Goal: Task Accomplishment & Management: Manage account settings

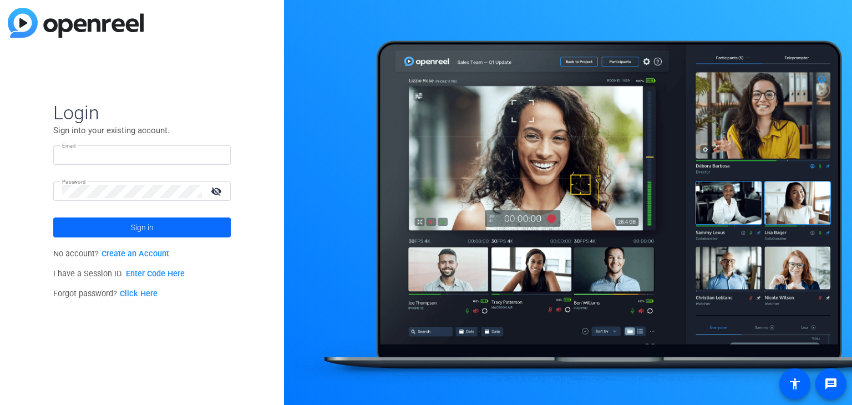
type input "[PERSON_NAME][EMAIL_ADDRESS][DOMAIN_NAME]"
click at [138, 226] on span "Sign in" at bounding box center [142, 228] width 23 height 28
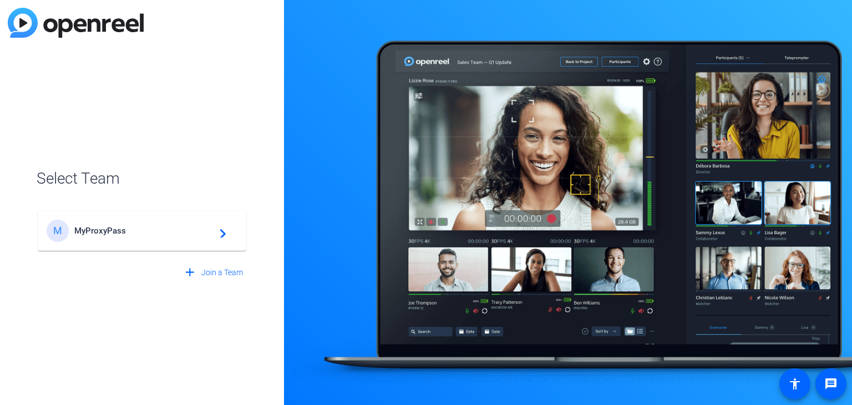
click at [149, 229] on span "MyProxyPass" at bounding box center [143, 231] width 139 height 10
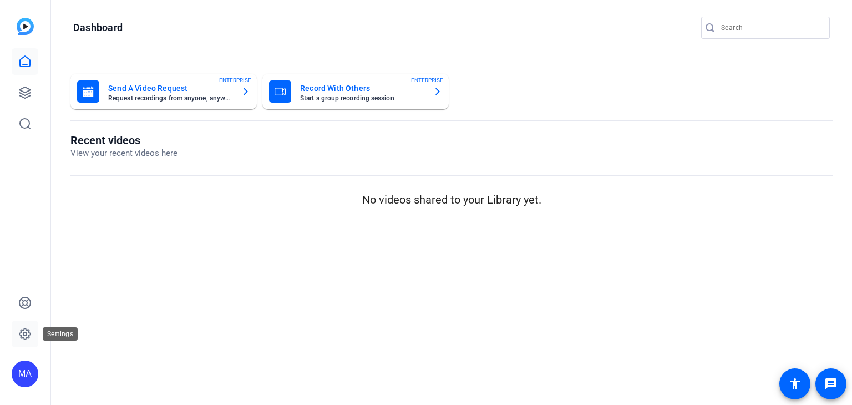
click at [23, 335] on icon at bounding box center [24, 333] width 13 height 13
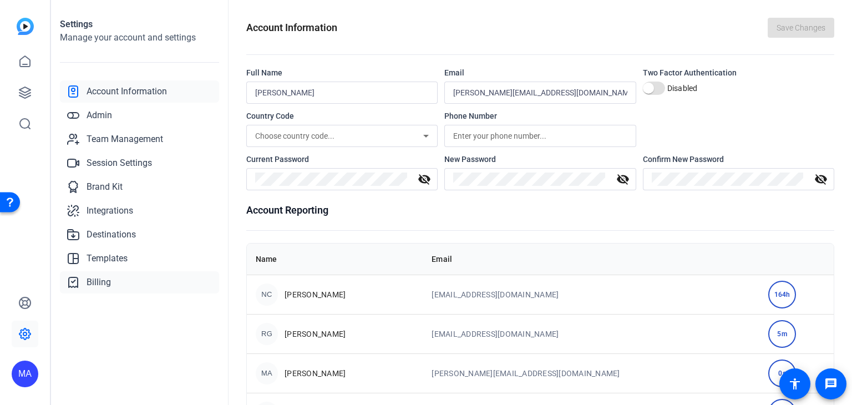
click at [113, 276] on link "Billing" at bounding box center [139, 282] width 159 height 22
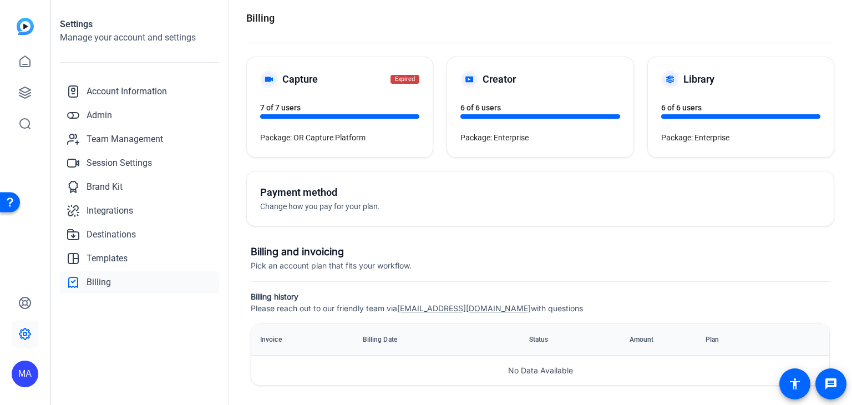
scroll to position [9, 0]
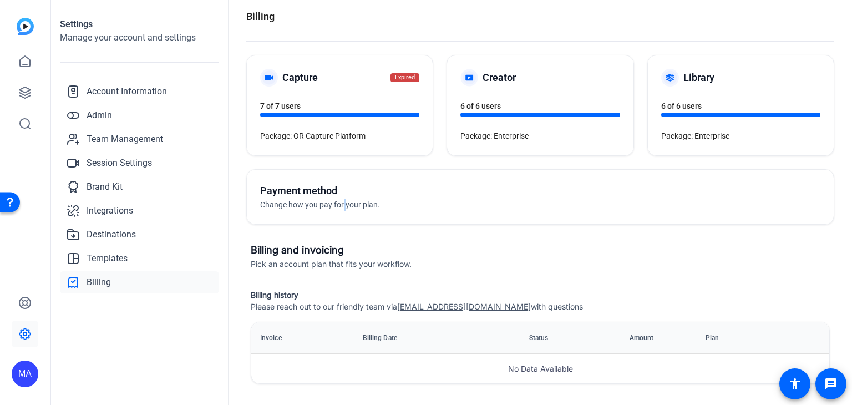
click at [343, 200] on span "Change how you pay for your plan." at bounding box center [320, 204] width 120 height 9
click at [317, 183] on h5 "Payment method" at bounding box center [400, 191] width 280 height 16
click at [313, 193] on h5 "Payment method" at bounding box center [400, 191] width 280 height 16
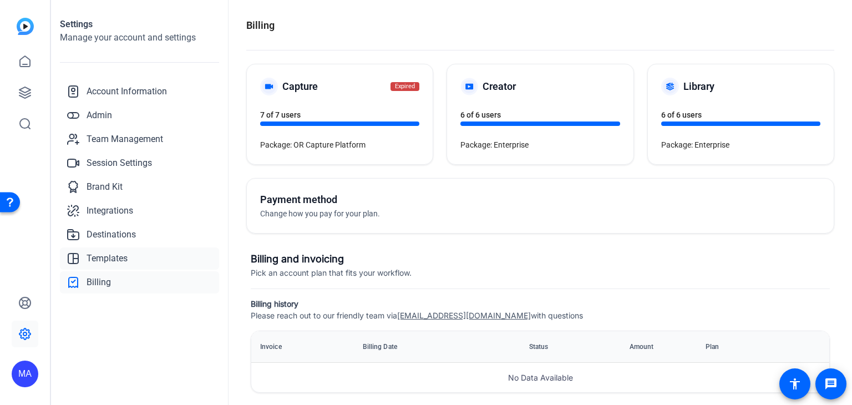
click at [104, 260] on span "Templates" at bounding box center [107, 258] width 41 height 13
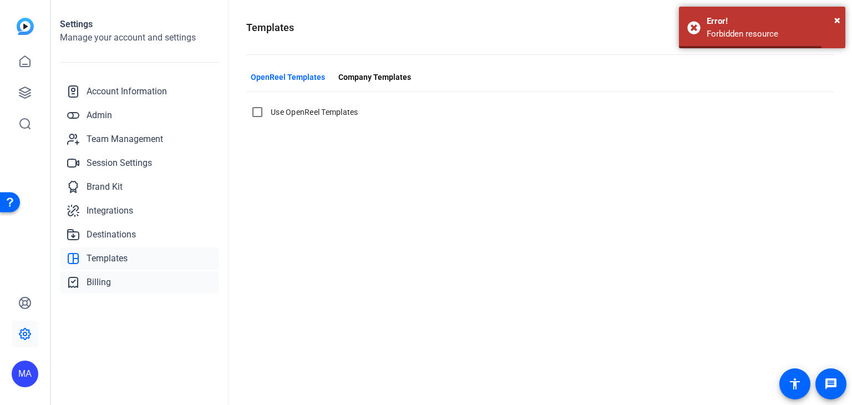
click at [103, 285] on span "Billing" at bounding box center [99, 282] width 24 height 13
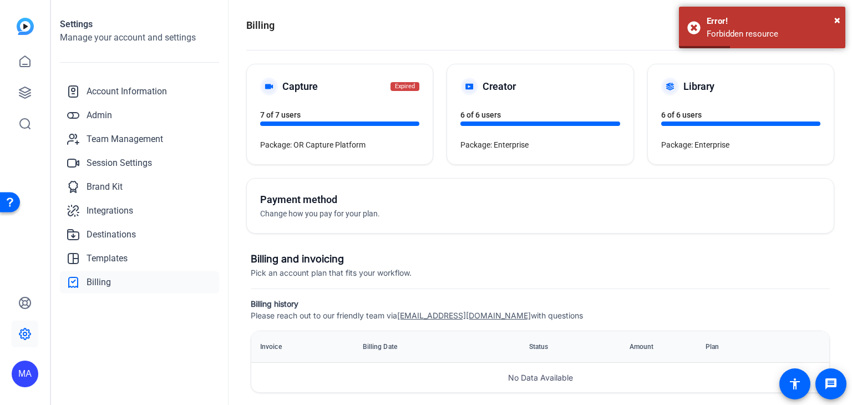
click at [318, 214] on span "Change how you pay for your plan." at bounding box center [320, 213] width 120 height 9
click at [837, 19] on span "×" at bounding box center [837, 19] width 6 height 13
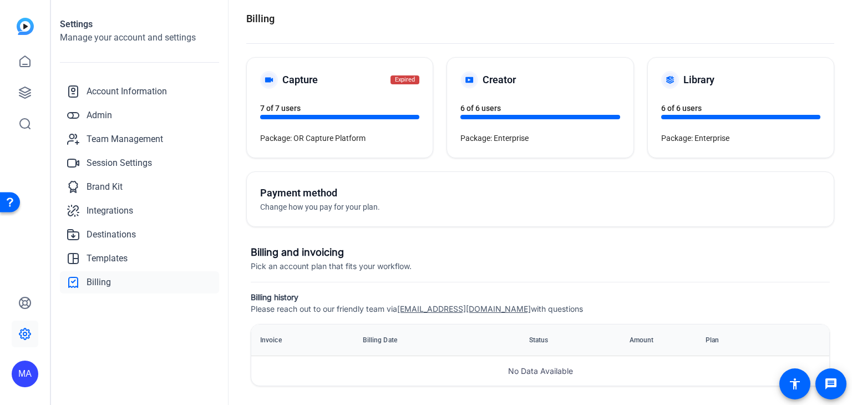
scroll to position [9, 0]
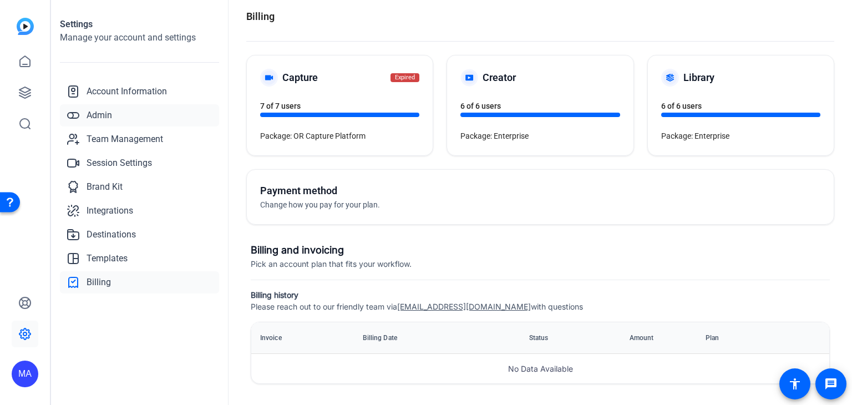
click at [131, 116] on link "Admin" at bounding box center [139, 115] width 159 height 22
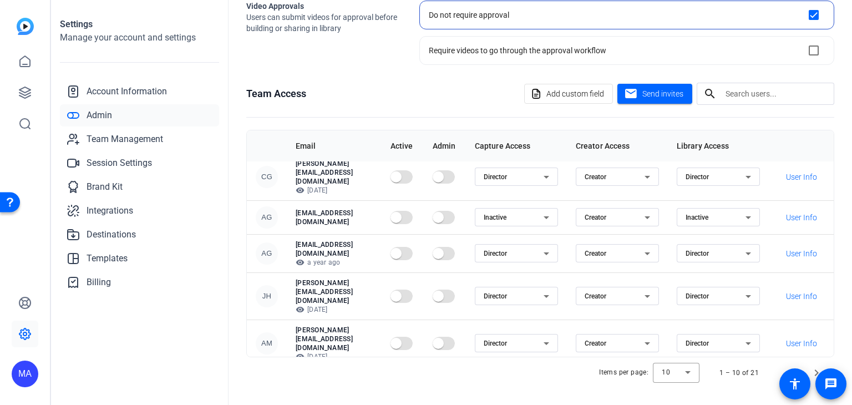
scroll to position [147, 0]
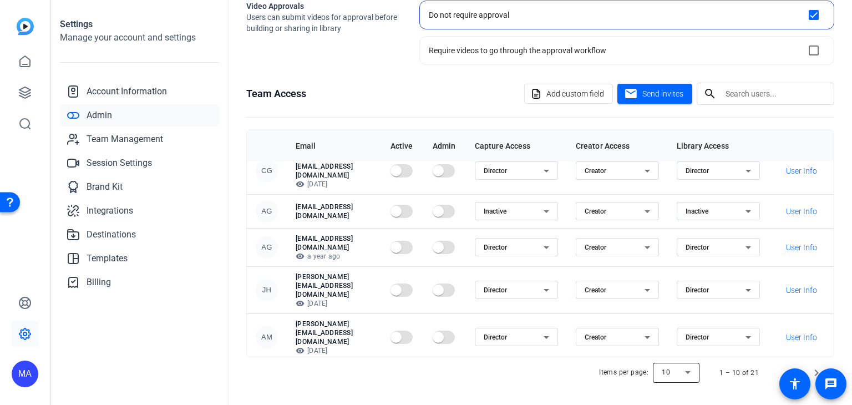
click at [683, 378] on div at bounding box center [676, 373] width 47 height 27
click at [667, 328] on mat-option "50" at bounding box center [671, 331] width 47 height 18
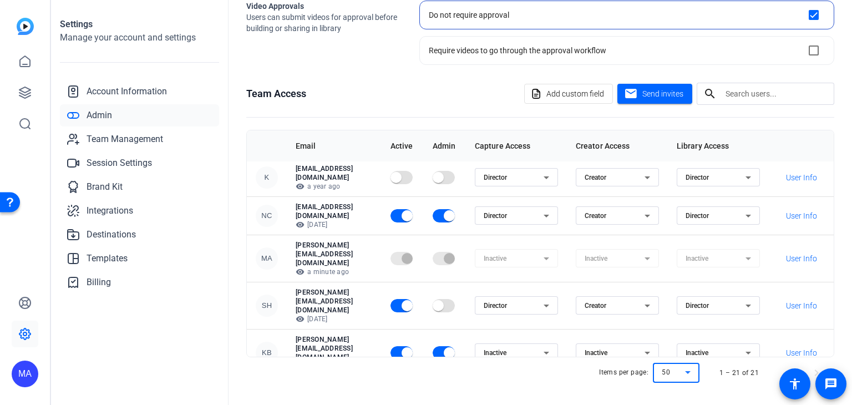
scroll to position [499, 0]
